Goal: Task Accomplishment & Management: Complete application form

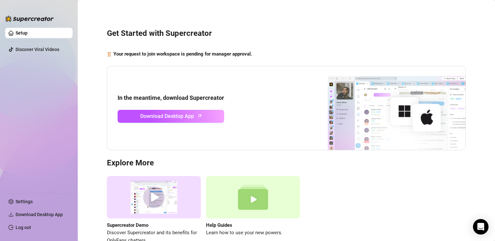
scroll to position [39, 0]
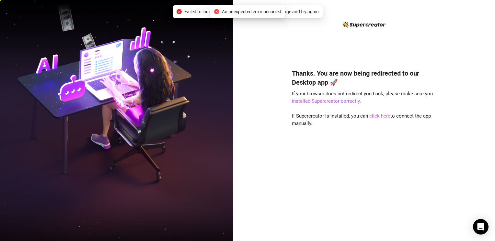
click at [381, 116] on link "click here" at bounding box center [379, 116] width 21 height 6
click at [380, 116] on link "click here" at bounding box center [379, 116] width 21 height 6
